Goal: Task Accomplishment & Management: Manage account settings

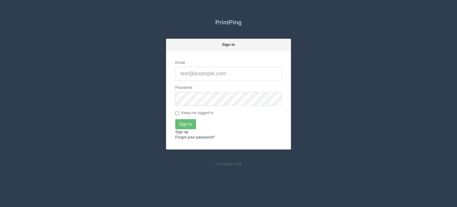
type input "[EMAIL_ADDRESS][DOMAIN_NAME]"
click at [184, 125] on input "Sign In" at bounding box center [185, 124] width 21 height 10
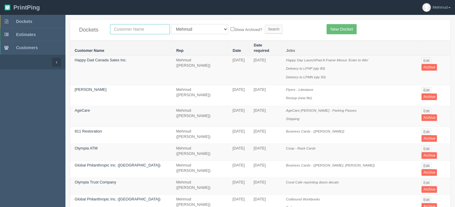
click at [127, 30] on input "text" at bounding box center [140, 29] width 60 height 10
type input "views"
click at [265, 25] on input "Search" at bounding box center [274, 29] width 18 height 9
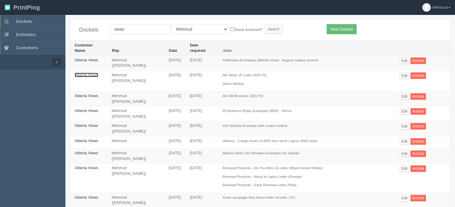
click at [86, 74] on link "Alberta Views" at bounding box center [86, 75] width 23 height 4
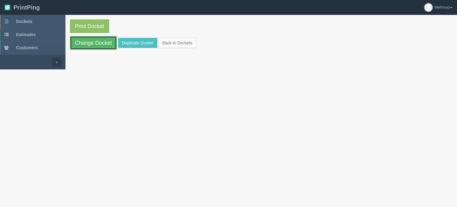
click at [82, 48] on link "Change Docket" at bounding box center [93, 43] width 47 height 14
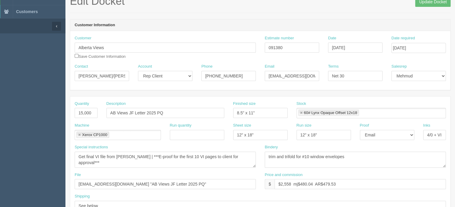
scroll to position [59, 0]
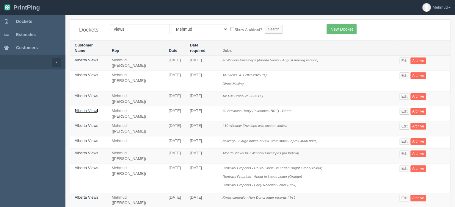
click at [89, 110] on link "Alberta Views" at bounding box center [86, 110] width 23 height 4
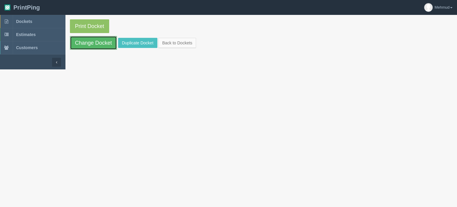
click at [84, 46] on link "Change Docket" at bounding box center [93, 43] width 47 height 14
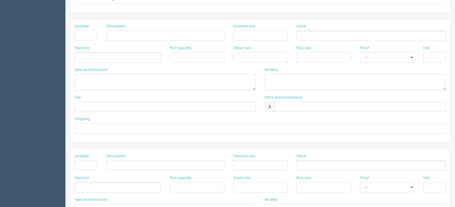
scroll to position [178, 0]
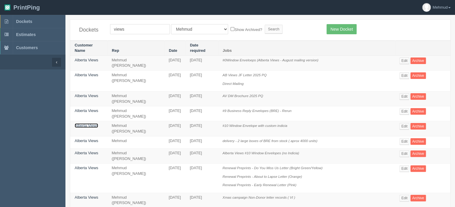
click at [86, 127] on link "Alberta Views" at bounding box center [86, 125] width 23 height 4
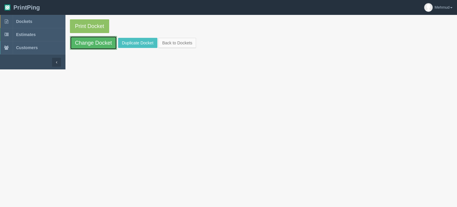
click at [86, 47] on link "Change Docket" at bounding box center [93, 43] width 47 height 14
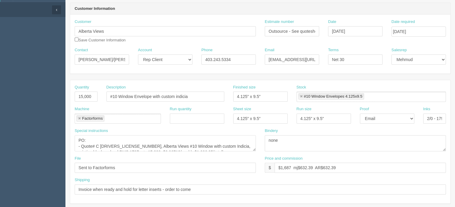
scroll to position [59, 0]
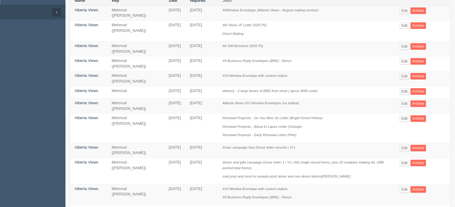
scroll to position [59, 0]
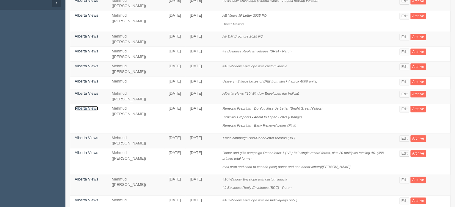
click at [90, 107] on link "Alberta Views" at bounding box center [86, 108] width 23 height 4
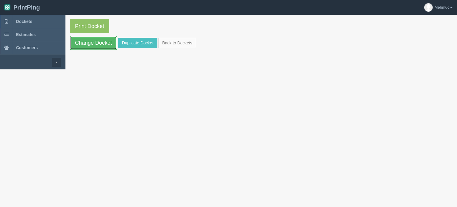
click at [83, 45] on link "Change Docket" at bounding box center [93, 43] width 47 height 14
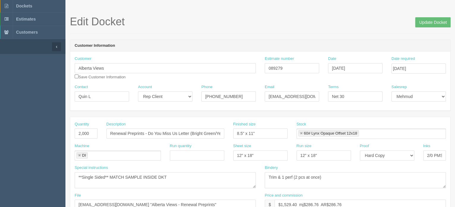
scroll to position [30, 0]
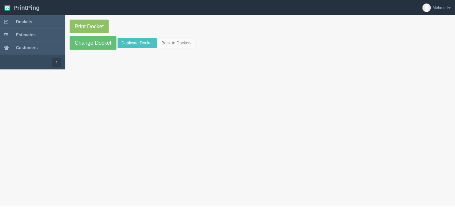
scroll to position [59, 0]
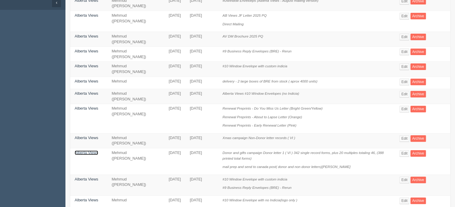
click at [88, 150] on link "Alberta Views" at bounding box center [86, 152] width 23 height 4
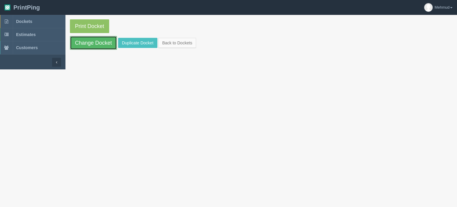
click at [89, 44] on link "Change Docket" at bounding box center [93, 43] width 47 height 14
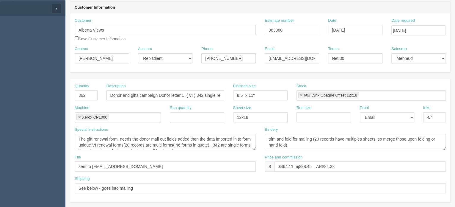
scroll to position [59, 0]
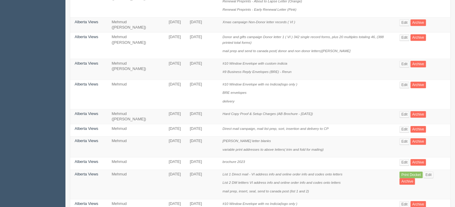
scroll to position [178, 0]
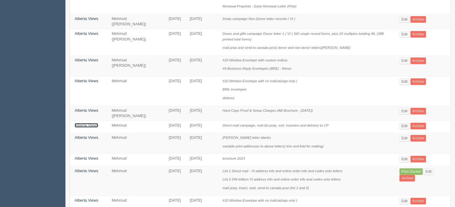
click at [85, 124] on link "Alberta Views" at bounding box center [86, 125] width 23 height 4
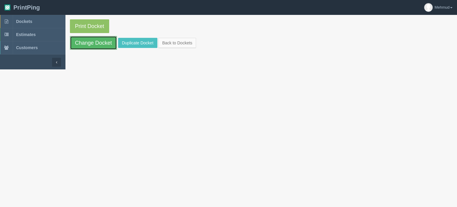
click at [80, 42] on link "Change Docket" at bounding box center [93, 43] width 47 height 14
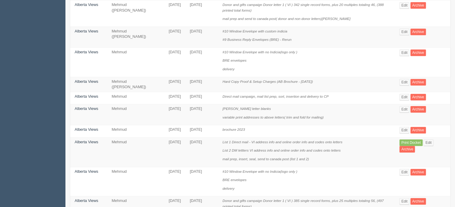
scroll to position [238, 0]
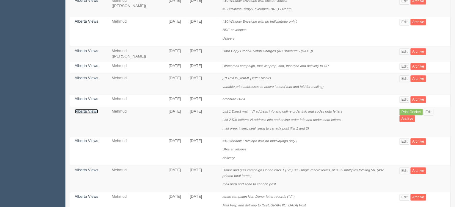
click at [86, 113] on link "Alberta Views" at bounding box center [86, 111] width 23 height 4
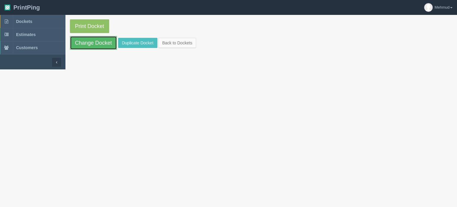
click at [106, 48] on link "Change Docket" at bounding box center [93, 43] width 47 height 14
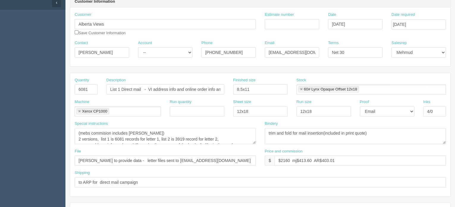
scroll to position [119, 0]
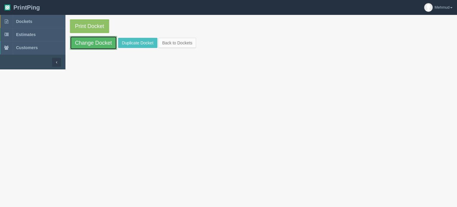
click at [103, 40] on link "Change Docket" at bounding box center [93, 43] width 47 height 14
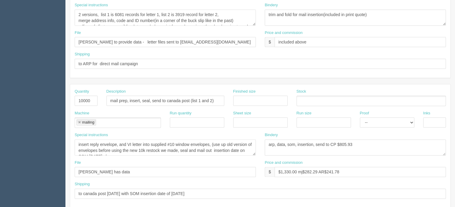
scroll to position [297, 0]
